Goal: Subscribe to service/newsletter

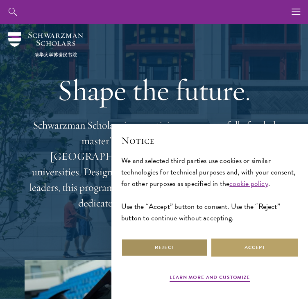
click at [194, 257] on button "Reject" at bounding box center [164, 247] width 87 height 18
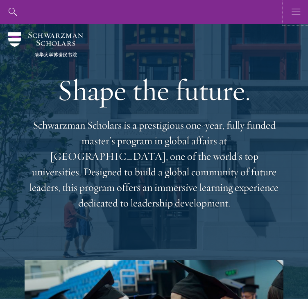
click at [300, 17] on icon "button" at bounding box center [295, 12] width 9 height 24
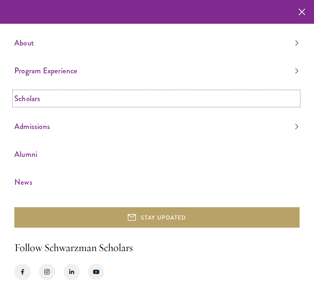
click at [40, 100] on link "Scholars" at bounding box center [156, 99] width 284 height 14
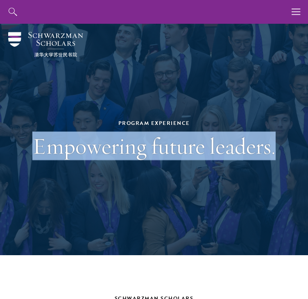
drag, startPoint x: 306, startPoint y: 25, endPoint x: 309, endPoint y: 38, distance: 13.5
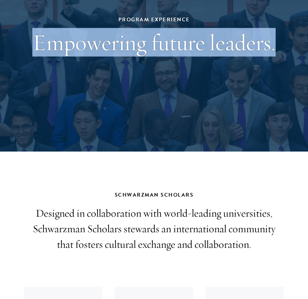
scroll to position [147, 0]
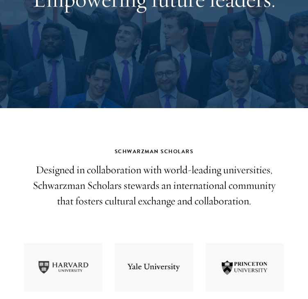
click at [283, 147] on h2 "Schwarzman Scholars" at bounding box center [154, 151] width 259 height 9
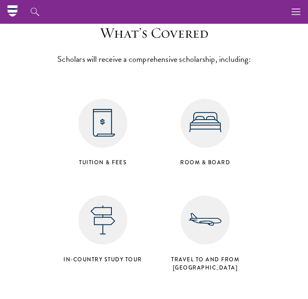
scroll to position [3908, 0]
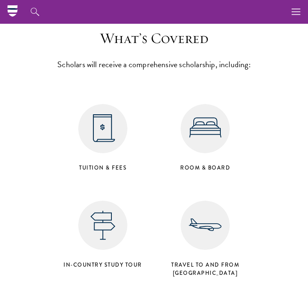
click at [295, 9] on use "button" at bounding box center [295, 12] width 9 height 6
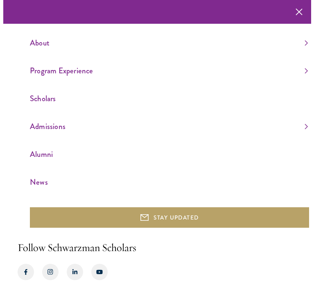
scroll to position [3890, 0]
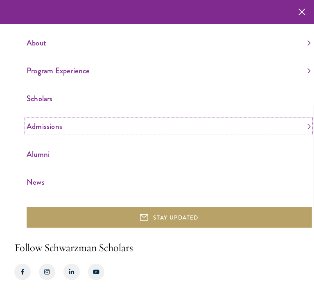
click at [43, 127] on link "Admissions" at bounding box center [169, 127] width 284 height 14
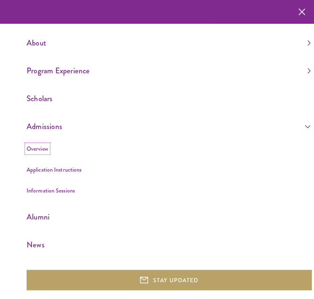
click at [39, 149] on link "Overview" at bounding box center [38, 149] width 22 height 8
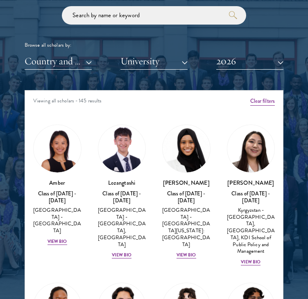
scroll to position [969, 0]
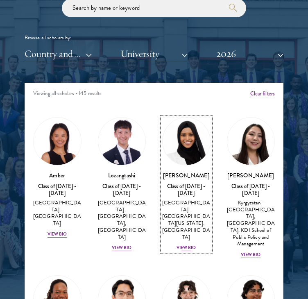
click at [176, 244] on div "View Bio" at bounding box center [186, 247] width 20 height 7
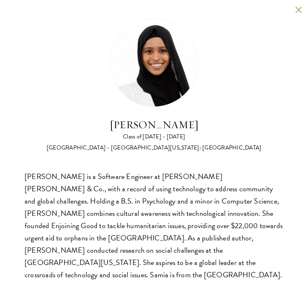
click at [301, 7] on button at bounding box center [298, 9] width 7 height 7
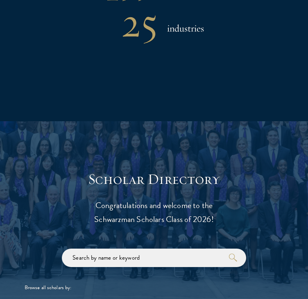
scroll to position [734, 0]
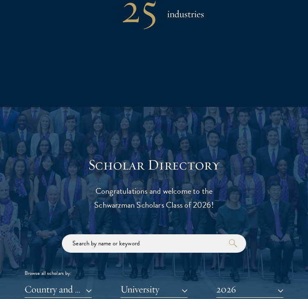
click at [184, 269] on div "Browse all scholars by:" at bounding box center [154, 273] width 259 height 9
click at [208, 234] on div "Browse all scholars by: Country and Region All Countries and Regions Afghanista…" at bounding box center [154, 265] width 259 height 63
click at [92, 281] on button "Country and Region" at bounding box center [58, 289] width 67 height 17
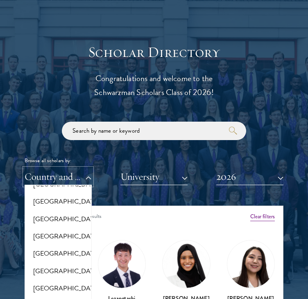
scroll to position [1817, 0]
click at [76, 176] on button "[GEOGRAPHIC_DATA]" at bounding box center [58, 184] width 62 height 17
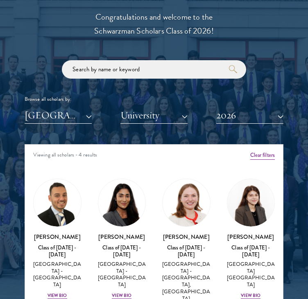
scroll to position [912, 0]
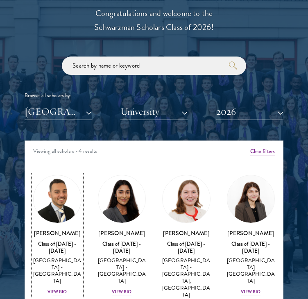
click at [67, 289] on div "View Bio" at bounding box center [57, 292] width 20 height 7
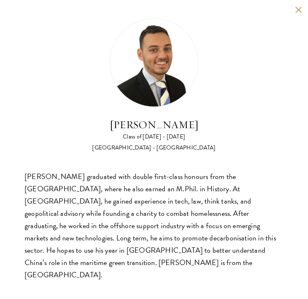
click at [274, 82] on div "Jacob Keisner Class of 2025 - 2026 United Kingdom - University of Cambridge" at bounding box center [154, 84] width 259 height 133
click at [295, 11] on button at bounding box center [298, 9] width 7 height 7
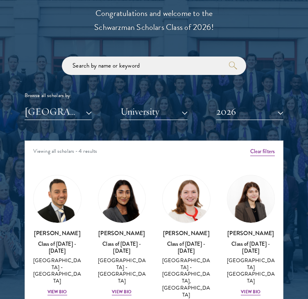
click at [90, 167] on div "Mia Sawjani Class of 2025 - 2026 United Kingdom - University of Cambridge View …" at bounding box center [122, 236] width 65 height 138
click at [112, 289] on div "View Bio" at bounding box center [122, 292] width 20 height 7
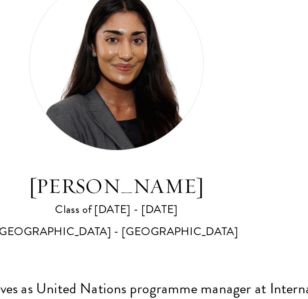
scroll to position [912, 0]
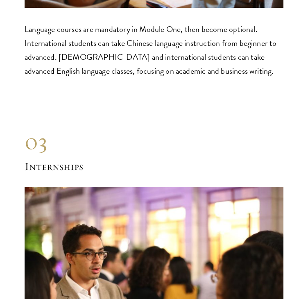
scroll to position [4649, 0]
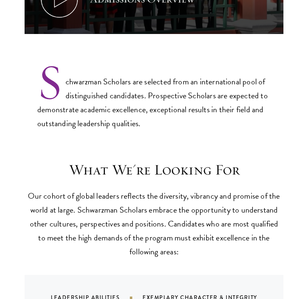
scroll to position [537, 0]
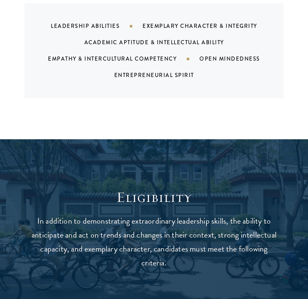
drag, startPoint x: 311, startPoint y: 26, endPoint x: 314, endPoint y: 88, distance: 61.9
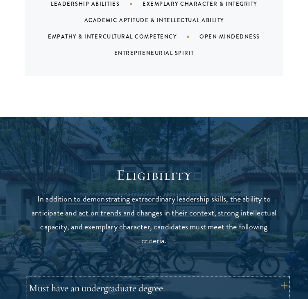
click at [287, 278] on button "Must have an undergraduate degree" at bounding box center [158, 288] width 259 height 20
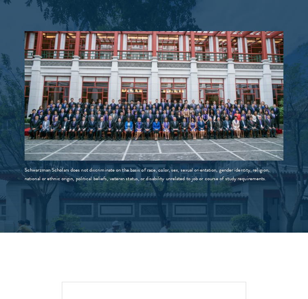
scroll to position [1477, 0]
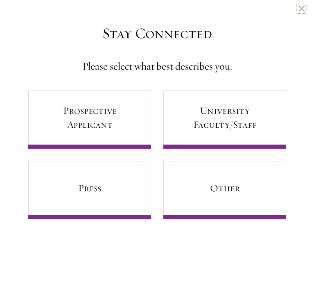
scroll to position [1484, 0]
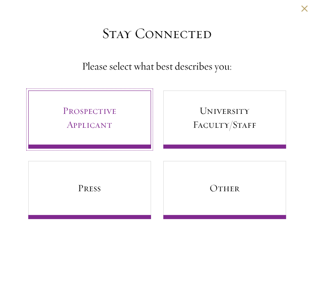
click at [151, 105] on link "Prospective Applicant" at bounding box center [89, 119] width 123 height 58
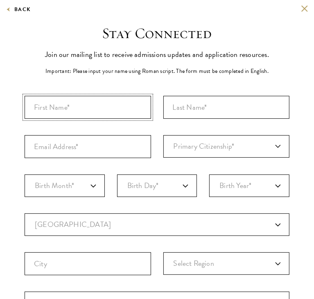
click at [82, 104] on input "First Name*" at bounding box center [88, 107] width 126 height 23
type input "Allana"
type input "[PERSON_NAME]"
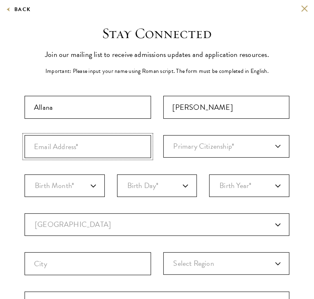
type input "[DOMAIN_NAME][EMAIL_ADDRESS][DOMAIN_NAME]"
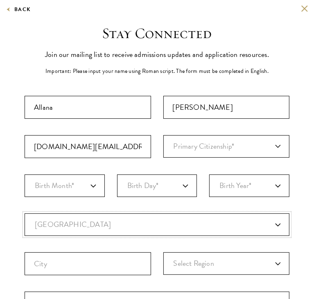
select select "UK"
type input "Stewarton"
select select
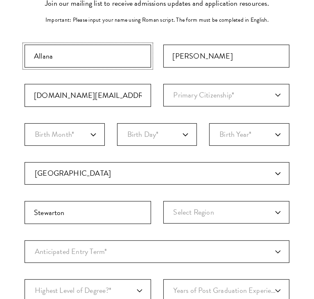
scroll to position [59, 0]
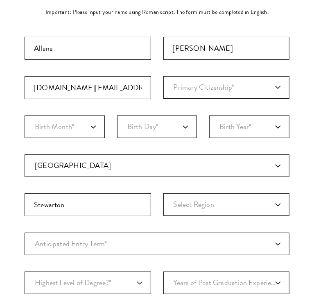
click at [254, 66] on div "Important: The form must be completed in English. [PERSON_NAME] [DOMAIN_NAME][E…" at bounding box center [157, 188] width 265 height 303
click at [254, 77] on select "Primary Citizenship* [GEOGRAPHIC_DATA] [DEMOGRAPHIC_DATA] [DEMOGRAPHIC_DATA] [D…" at bounding box center [226, 87] width 126 height 23
select select "UK"
click at [163, 76] on select "Primary Citizenship* [GEOGRAPHIC_DATA] [DEMOGRAPHIC_DATA] [DEMOGRAPHIC_DATA] [D…" at bounding box center [226, 87] width 126 height 23
click at [51, 122] on select "Birth Month* January February March April May June July August September Octobe…" at bounding box center [65, 126] width 80 height 23
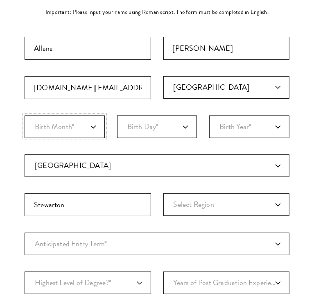
select select "09"
click at [25, 115] on select "Birth Month* January February March April May June July August September Octobe…" at bounding box center [65, 126] width 80 height 23
click at [163, 115] on select "Birth Day* 1 2 3 4 5 6 7 8 9 10 11 12 13 14 15 16 17 18 19 20 21 22 23 24 25 26…" at bounding box center [157, 126] width 80 height 23
select select "23"
click at [117, 115] on select "Birth Day* 1 2 3 4 5 6 7 8 9 10 11 12 13 14 15 16 17 18 19 20 21 22 23 24 25 26…" at bounding box center [157, 126] width 80 height 23
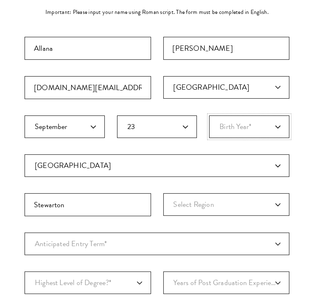
click at [262, 119] on select "Birth Year* [DEMOGRAPHIC_DATA] [DEMOGRAPHIC_DATA] [DEMOGRAPHIC_DATA] [DEMOGRAPH…" at bounding box center [249, 126] width 80 height 23
select select "2005"
click at [210, 115] on select "Birth Year* [DEMOGRAPHIC_DATA] [DEMOGRAPHIC_DATA] [DEMOGRAPHIC_DATA] [DEMOGRAPH…" at bounding box center [249, 126] width 80 height 23
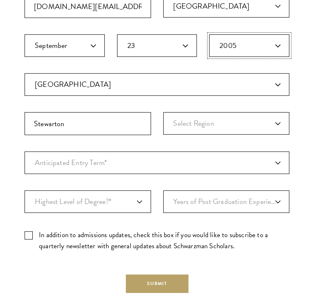
scroll to position [157, 0]
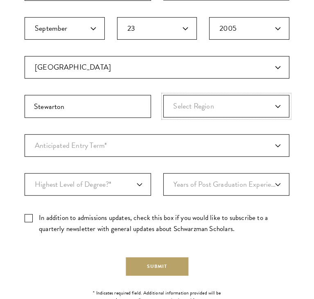
click at [237, 95] on select "Select Region [GEOGRAPHIC_DATA] [GEOGRAPHIC_DATA] and [GEOGRAPHIC_DATA] [GEOGRA…" at bounding box center [226, 106] width 126 height 23
select select "[GEOGRAPHIC_DATA]"
click at [163, 95] on select "Select Region [GEOGRAPHIC_DATA] [GEOGRAPHIC_DATA] and [GEOGRAPHIC_DATA] [GEOGRA…" at bounding box center [226, 106] width 126 height 23
click at [156, 144] on select "Anticipated Entry Term* [DATE] (Application opens [DATE]) Just Exploring" at bounding box center [157, 145] width 265 height 23
select select "a6790467-ebe7-4045-a56a-66c1cae98076"
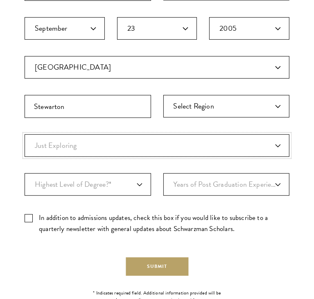
click at [25, 134] on select "Anticipated Entry Term* [DATE] (Application opens [DATE]) Just Exploring" at bounding box center [157, 145] width 265 height 23
click at [115, 179] on select "Highest Level of Degree?* PHD Bachelor's Master's Current Undergraduate Student" at bounding box center [88, 184] width 126 height 23
select select "bf44f490-31e9-4d16-b1d2-df861e7933aa"
click at [25, 173] on select "Highest Level of Degree?* PHD Bachelor's Master's Current Undergraduate Student" at bounding box center [88, 184] width 126 height 23
click at [269, 176] on select "Years of Post Graduation Experience?* 1 2 3 4 5 6 7 8 9 10" at bounding box center [226, 184] width 126 height 23
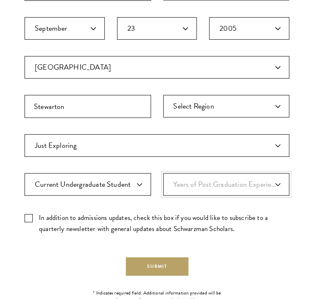
click at [283, 173] on select "Years of Post Graduation Experience?* 1 2 3 4 5 6 7 8 9 10" at bounding box center [226, 184] width 126 height 23
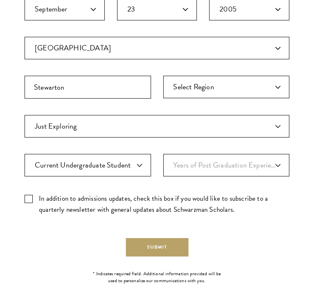
click at [26, 193] on label "In addition to admissions updates, check this box if you would like to subscrib…" at bounding box center [157, 204] width 265 height 22
click at [26, 193] on input "In addition to admissions updates, check this box if you would like to subscrib…" at bounding box center [157, 195] width 265 height 5
checkbox input "true"
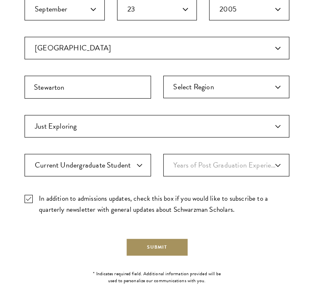
click at [171, 238] on button "Submit" at bounding box center [157, 247] width 63 height 18
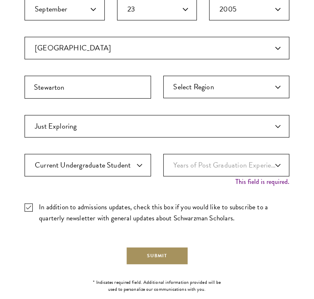
scroll to position [0, 0]
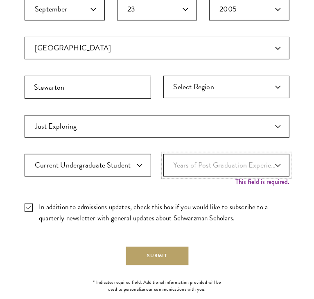
click at [276, 156] on select "Years of Post Graduation Experience?* 1 2 3 4 5 6 7 8 9 10" at bounding box center [226, 165] width 126 height 23
click at [253, 154] on select "Years of Post Graduation Experience?* 1 2 3 4 5 6 7 8 9 10" at bounding box center [226, 165] width 126 height 23
select select "1"
click at [163, 154] on select "Years of Post Graduation Experience?* 1 2 3 4 5 6 7 8 9 10" at bounding box center [226, 165] width 126 height 23
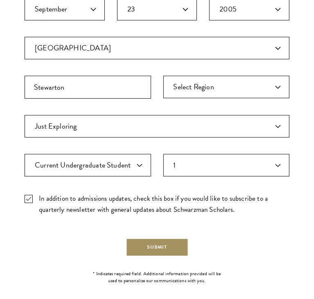
click at [166, 239] on button "Submit" at bounding box center [157, 247] width 63 height 18
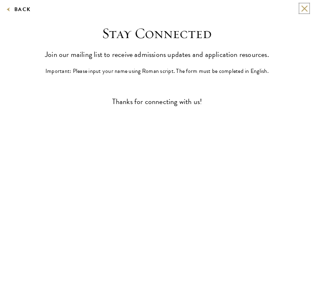
click at [301, 9] on button at bounding box center [304, 8] width 7 height 7
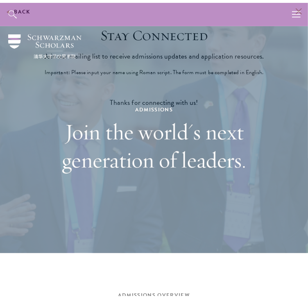
scroll to position [1529, 0]
